Goal: Navigation & Orientation: Find specific page/section

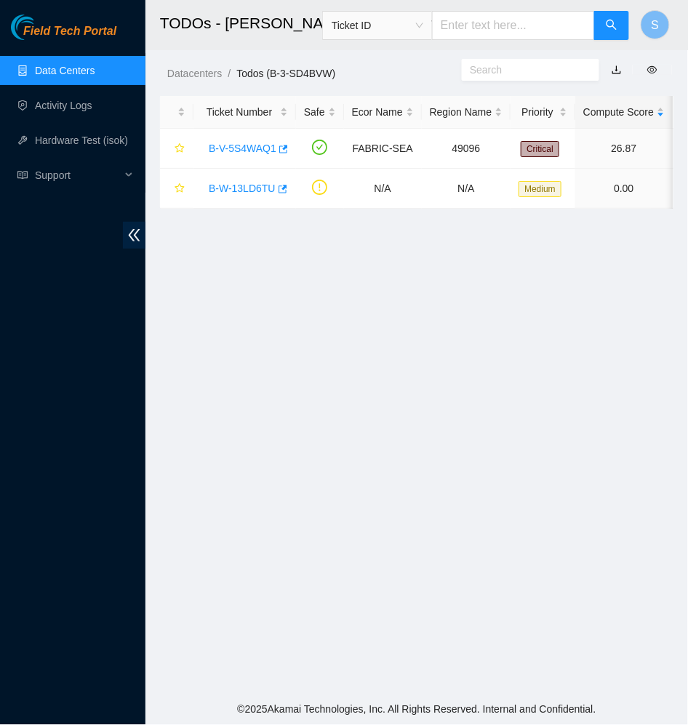
click at [79, 41] on link "Field Tech Portal" at bounding box center [63, 35] width 105 height 19
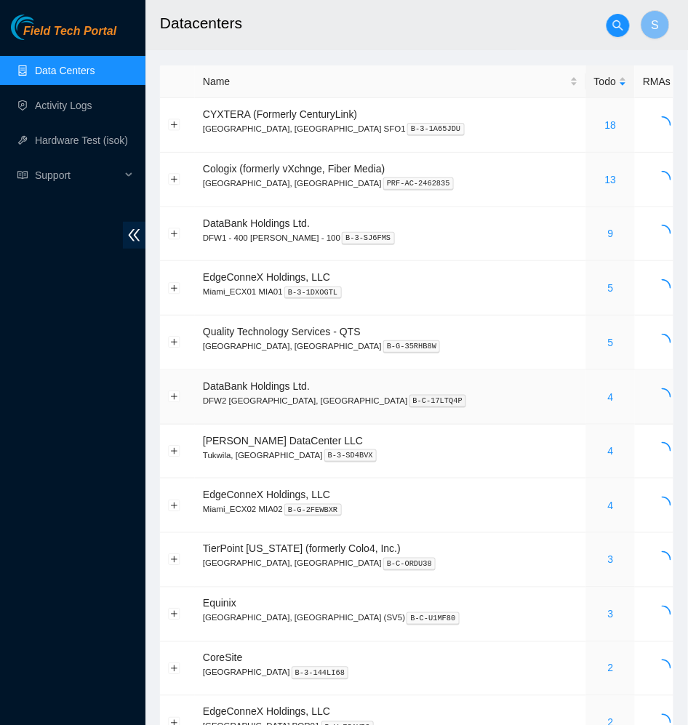
scroll to position [112, 0]
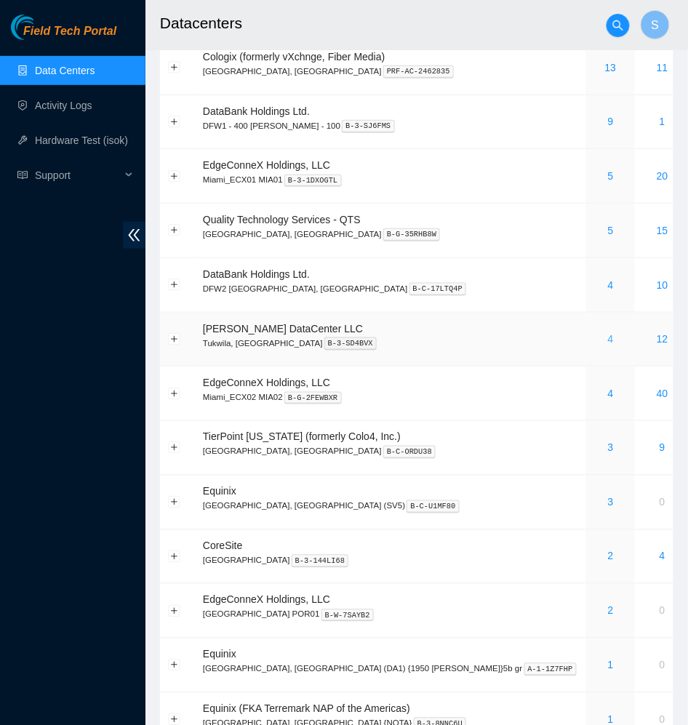
click at [608, 341] on link "4" at bounding box center [611, 339] width 6 height 12
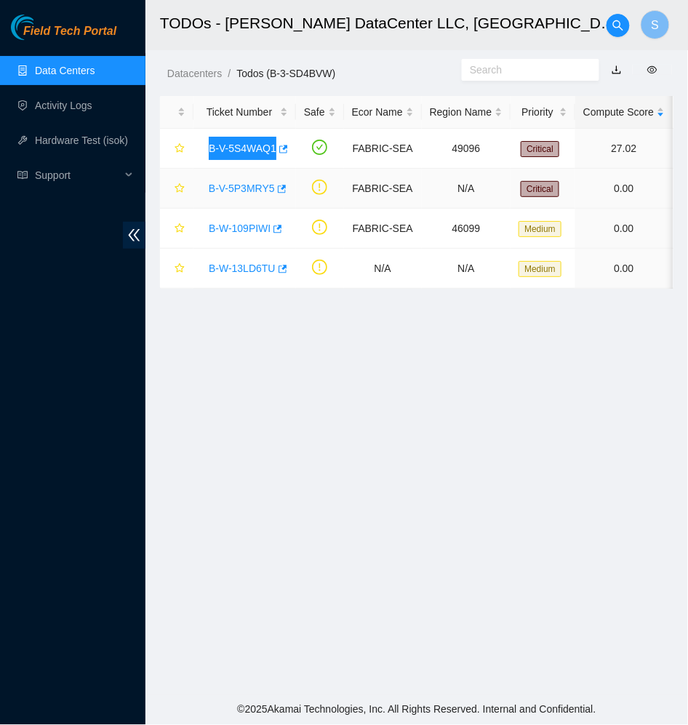
click at [244, 145] on link "B-V-5S4WAQ1" at bounding box center [243, 149] width 68 height 12
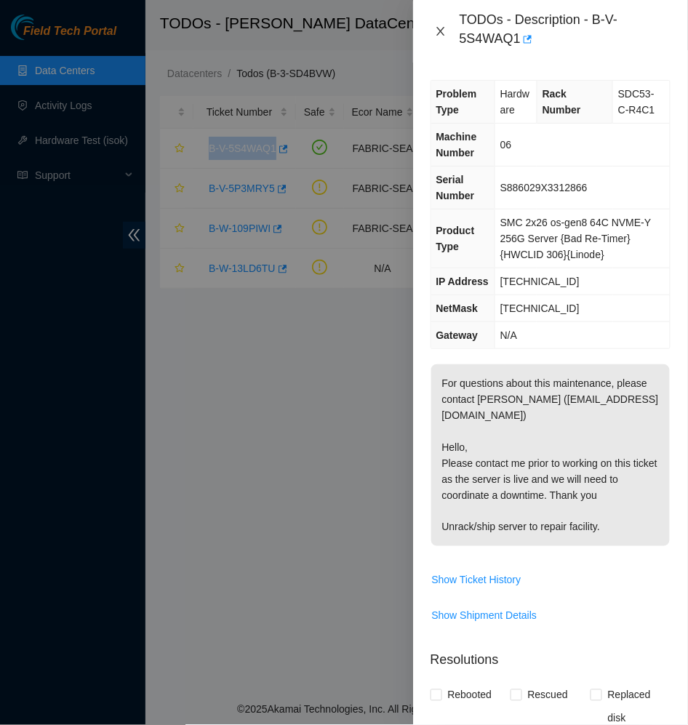
click at [442, 27] on icon "close" at bounding box center [441, 31] width 12 height 12
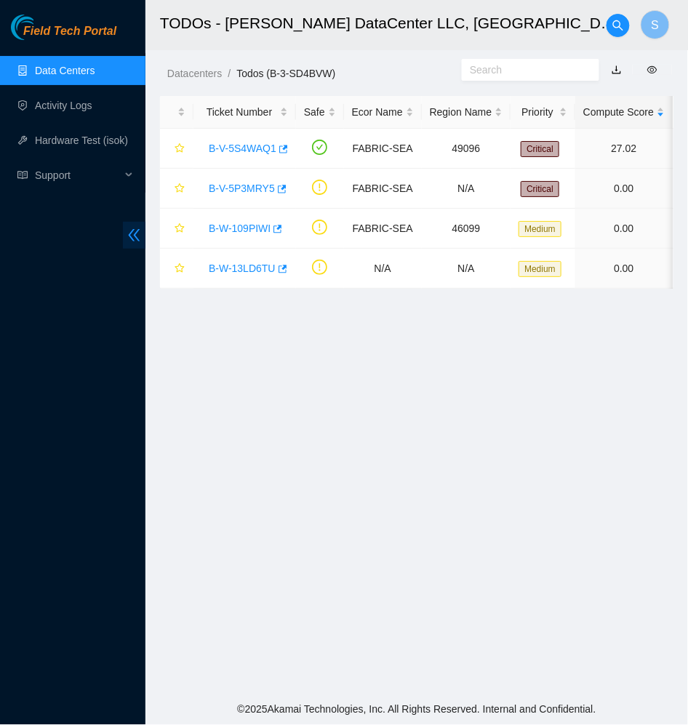
click at [132, 234] on icon "double-left" at bounding box center [134, 235] width 15 height 15
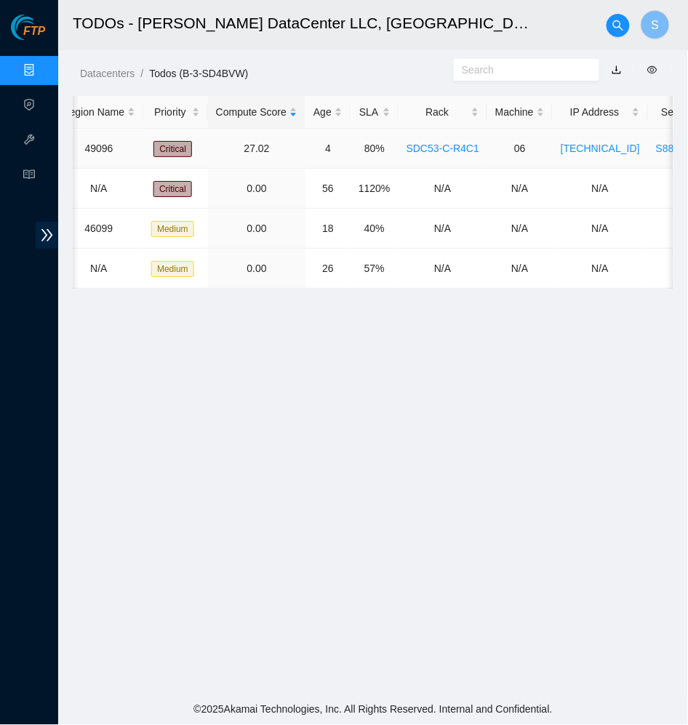
scroll to position [0, 276]
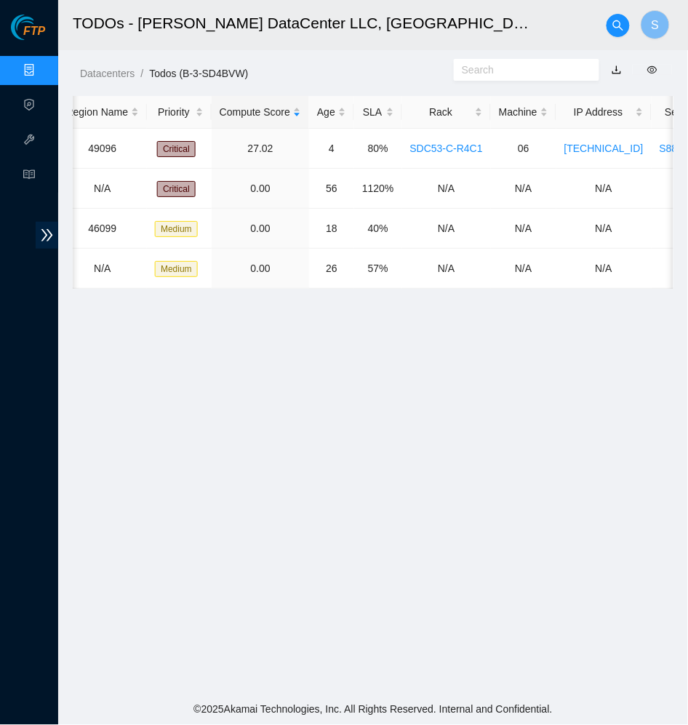
click at [30, 30] on span "FTP" at bounding box center [34, 32] width 22 height 14
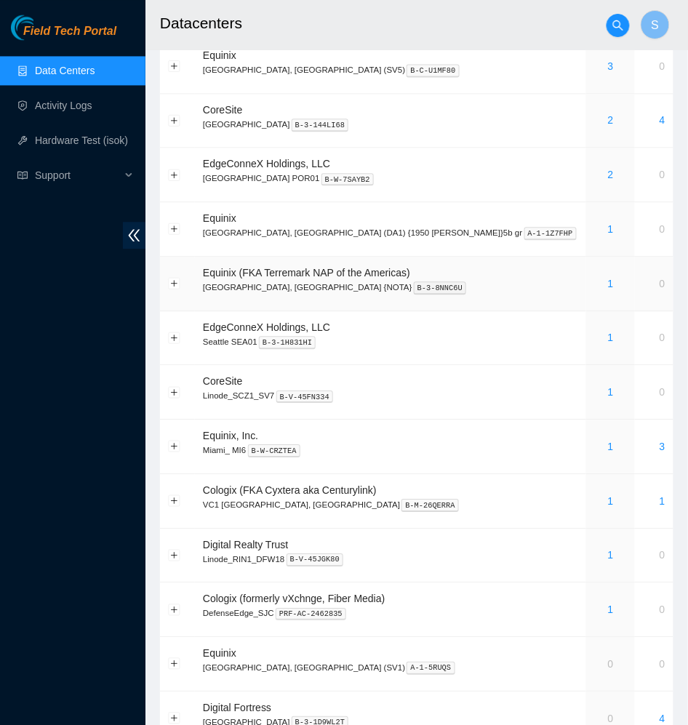
scroll to position [588, 0]
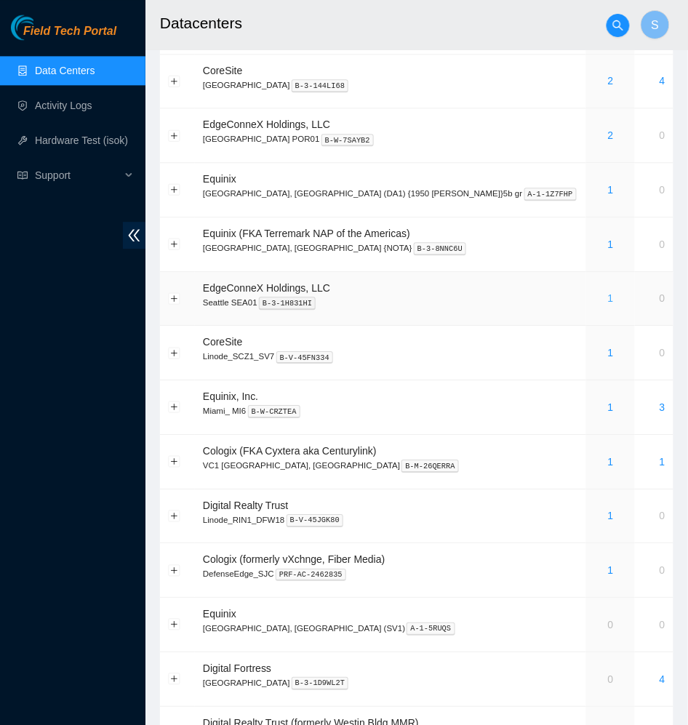
click at [608, 303] on link "1" at bounding box center [611, 298] width 6 height 12
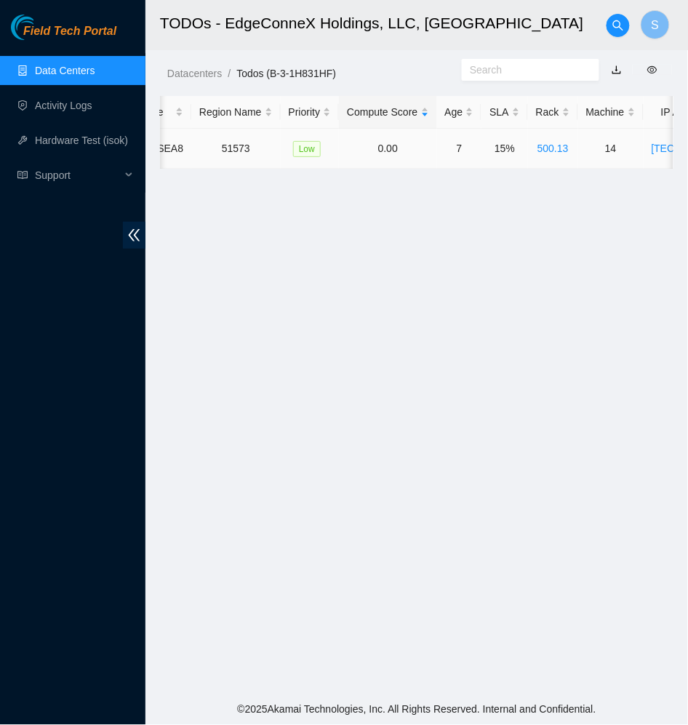
scroll to position [0, 217]
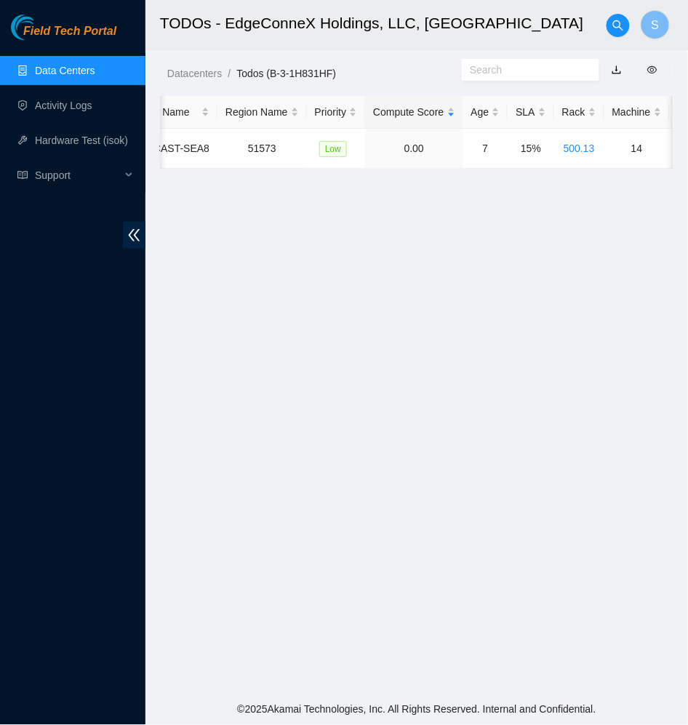
click at [79, 48] on div "Field Tech Portal Data Centers Activity Logs Hardware Test (isok) Support" at bounding box center [72, 370] width 145 height 711
click at [93, 33] on span "Field Tech Portal" at bounding box center [69, 32] width 93 height 14
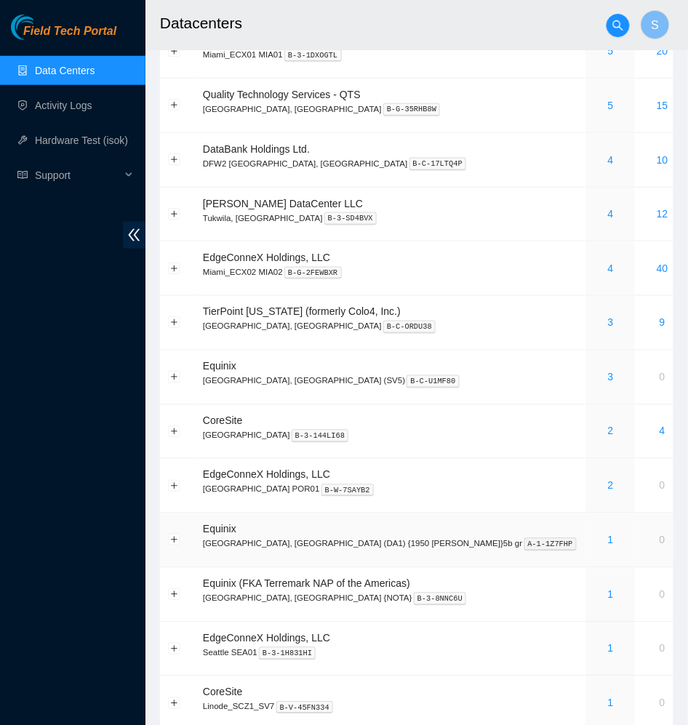
scroll to position [233, 0]
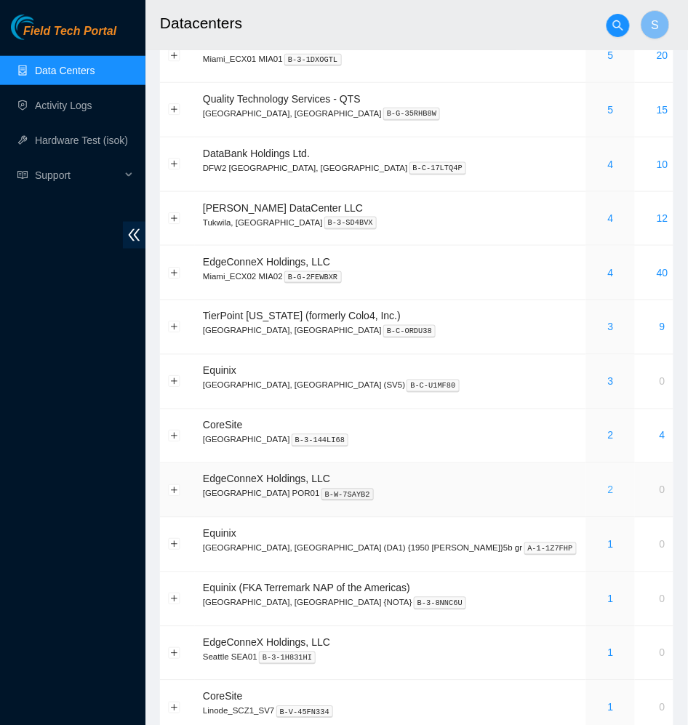
click at [608, 492] on link "2" at bounding box center [611, 490] width 6 height 12
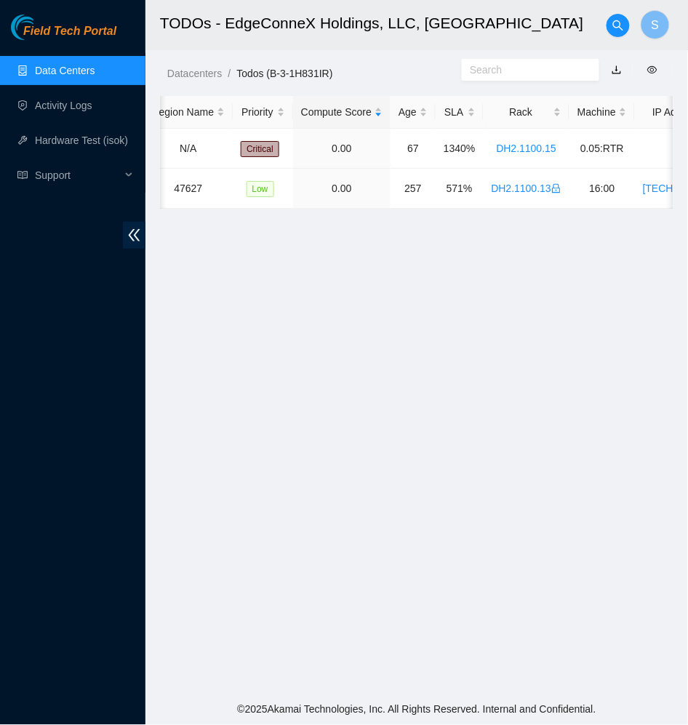
scroll to position [0, 274]
click at [88, 30] on span "Field Tech Portal" at bounding box center [69, 32] width 93 height 14
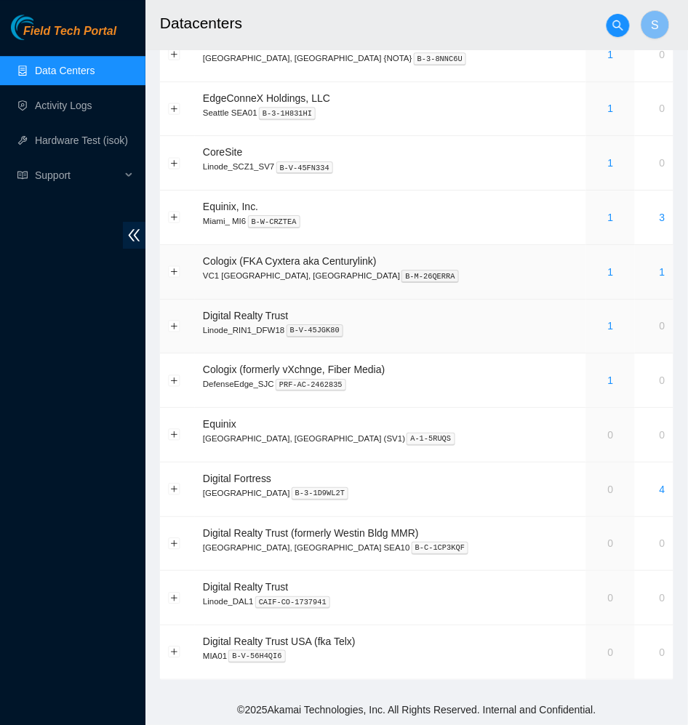
scroll to position [787, 0]
click at [608, 271] on link "1" at bounding box center [611, 272] width 6 height 12
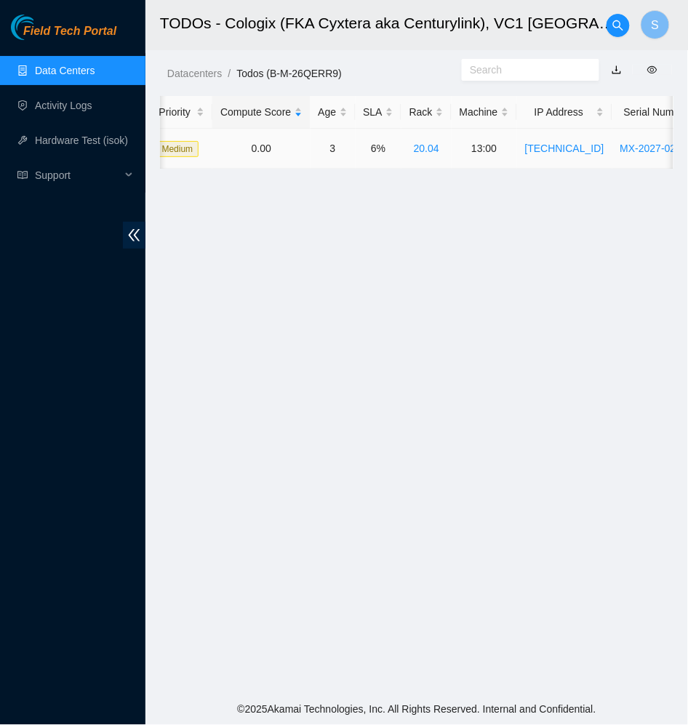
scroll to position [0, 425]
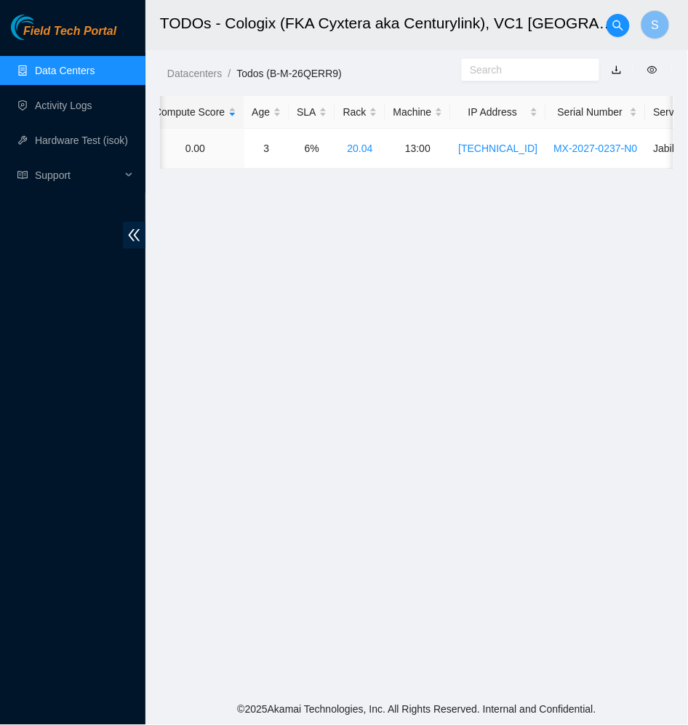
click at [356, 327] on main "TODOs - Cologix (FKA Cyxtera aka Centurylink), VC1 [GEOGRAPHIC_DATA], [GEOGRAPH…" at bounding box center [416, 347] width 543 height 695
